Goal: Information Seeking & Learning: Learn about a topic

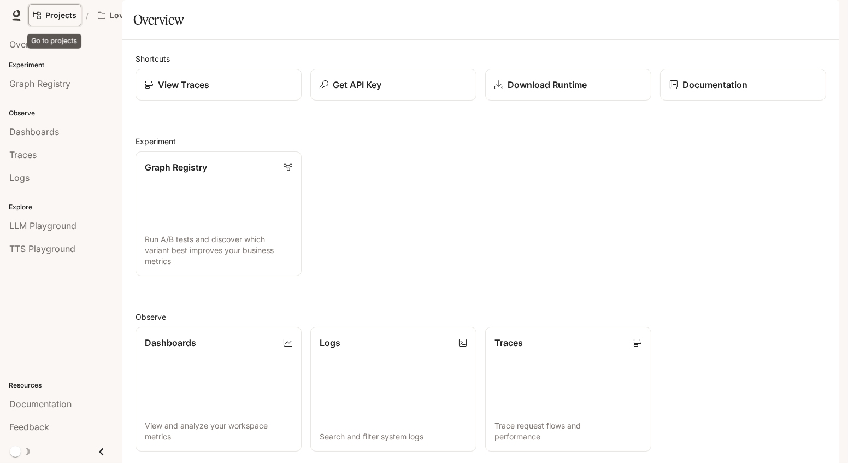
click at [51, 18] on span "Projects" at bounding box center [60, 15] width 31 height 9
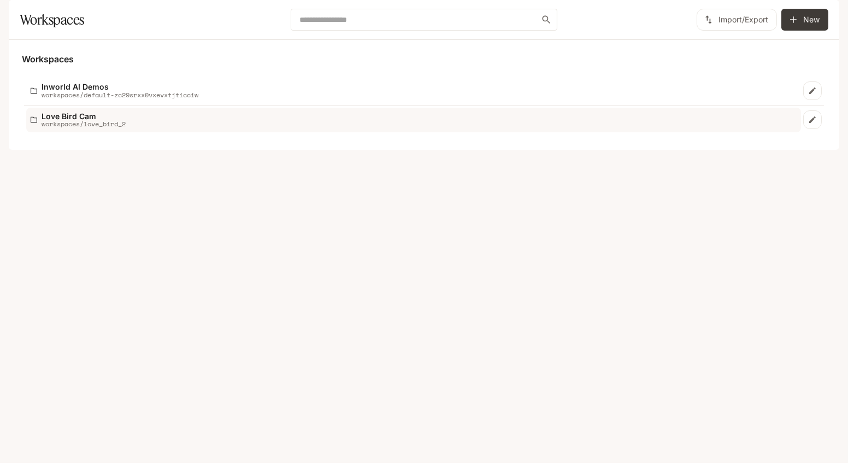
click at [65, 127] on p "workspaces/love_bird_2" at bounding box center [84, 123] width 84 height 7
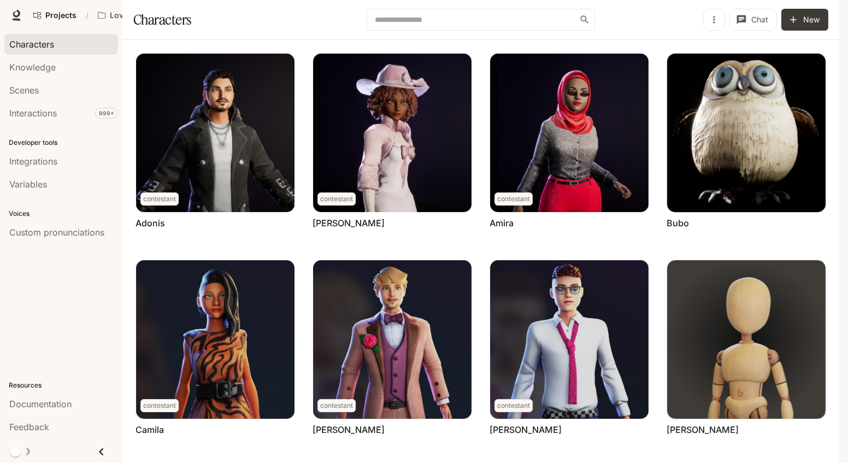
click at [679, 14] on span "Portal" at bounding box center [683, 16] width 21 height 14
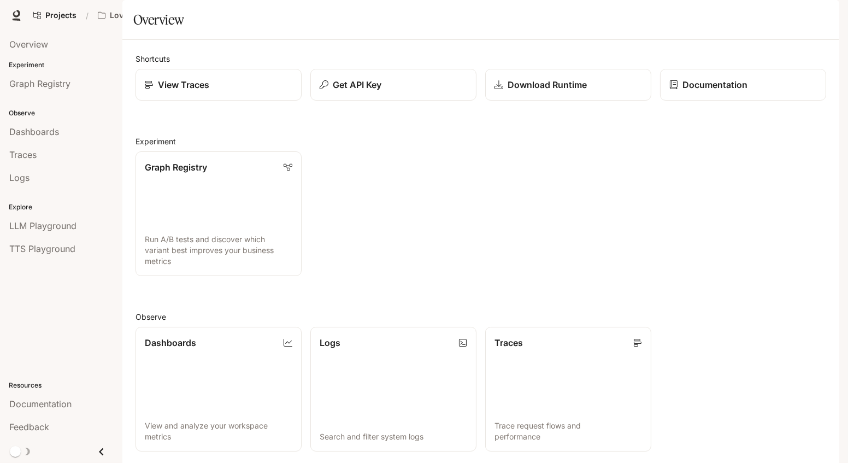
click at [734, 11] on span "Documentation" at bounding box center [752, 16] width 54 height 14
